Goal: Information Seeking & Learning: Learn about a topic

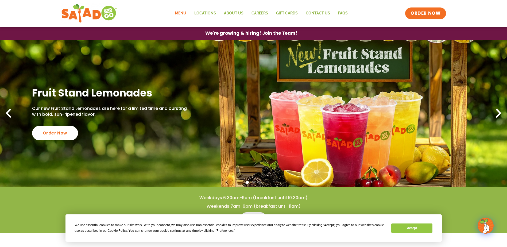
click at [179, 15] on link "Menu" at bounding box center [180, 13] width 19 height 12
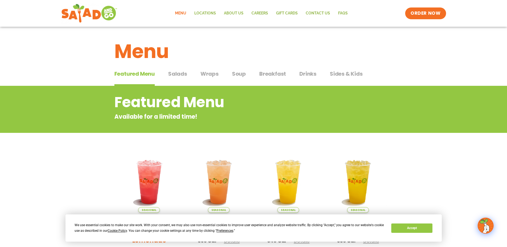
click at [176, 74] on span "Salads" at bounding box center [177, 74] width 19 height 8
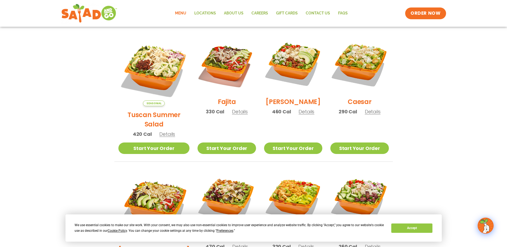
scroll to position [130, 0]
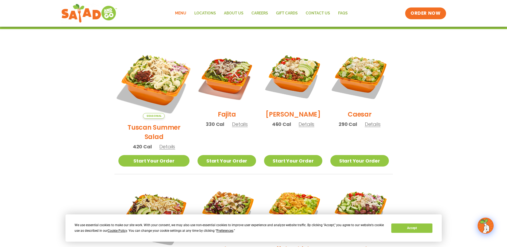
click at [152, 82] on img at bounding box center [154, 83] width 84 height 84
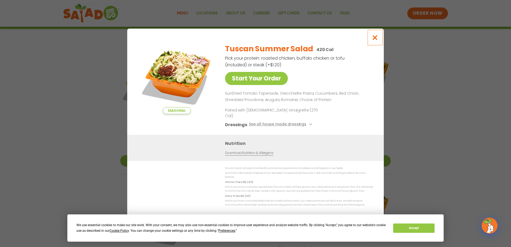
click at [375, 40] on icon "Close modal" at bounding box center [375, 38] width 7 height 6
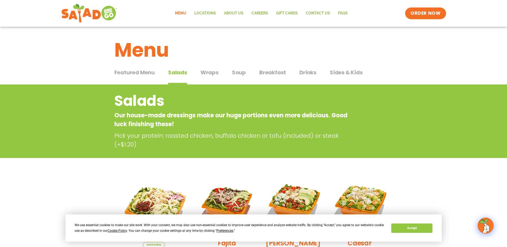
scroll to position [0, 0]
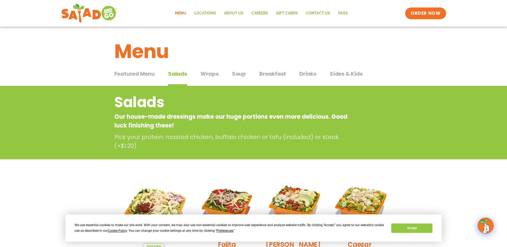
click at [213, 74] on span "Wraps" at bounding box center [210, 74] width 18 height 8
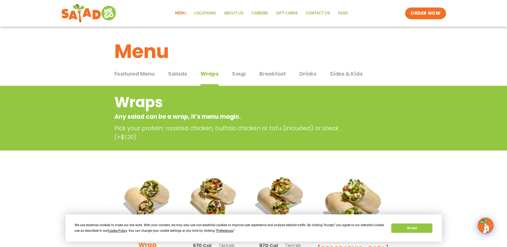
click at [234, 74] on span "Soup" at bounding box center [239, 74] width 14 height 8
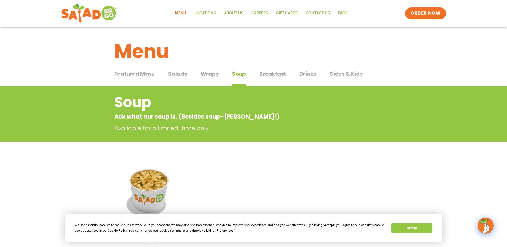
click at [177, 74] on span "Salads" at bounding box center [177, 74] width 19 height 8
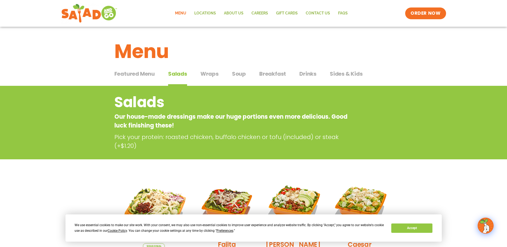
click at [132, 72] on span "Featured Menu" at bounding box center [134, 74] width 40 height 8
